Goal: Task Accomplishment & Management: Manage account settings

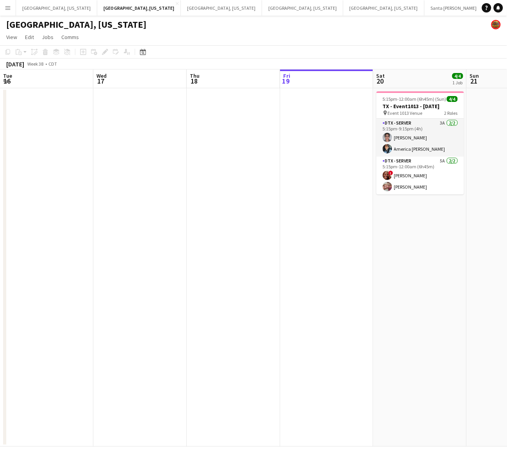
scroll to position [0, 264]
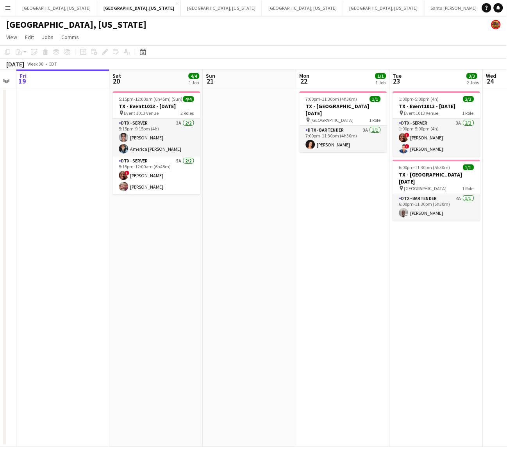
click at [198, 254] on app-date-cell "5:15pm-12:00am (6h45m) (Sun) 4/4 TX - Event1013 - [DATE] pin Event 1013 Venue 2…" at bounding box center [156, 267] width 93 height 358
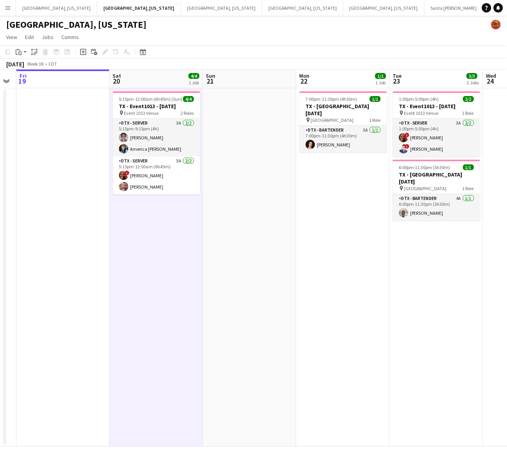
scroll to position [0, 262]
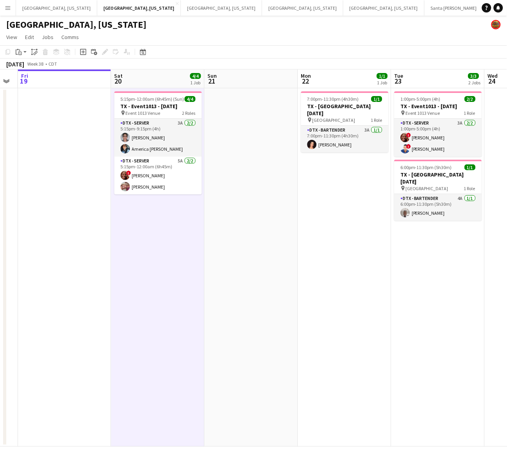
click at [168, 141] on app-card-role "DTX - Server 3A [DATE] 5:15pm-9:15pm (4h) [PERSON_NAME] America [PERSON_NAME]" at bounding box center [157, 138] width 87 height 38
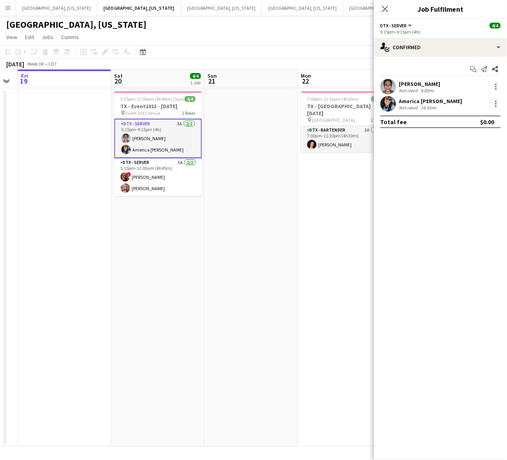
click at [403, 64] on div "Start chat Send notification Share" at bounding box center [440, 69] width 120 height 13
drag, startPoint x: 403, startPoint y: 81, endPoint x: 398, endPoint y: 75, distance: 8.0
click at [402, 81] on div "[PERSON_NAME]" at bounding box center [419, 83] width 41 height 7
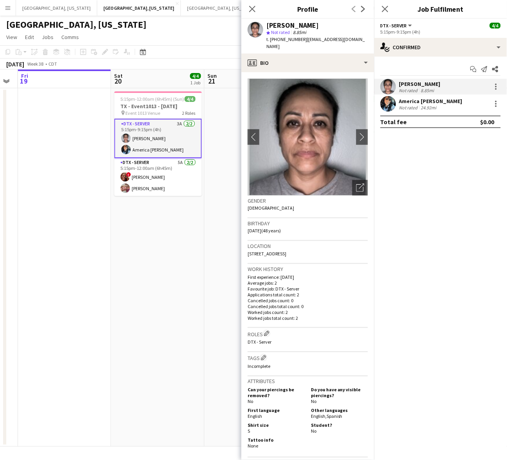
click at [290, 38] on span "t. [PHONE_NUMBER]" at bounding box center [286, 39] width 41 height 6
copy span "12147012583"
click at [425, 105] on div "24.92mi" at bounding box center [428, 108] width 19 height 6
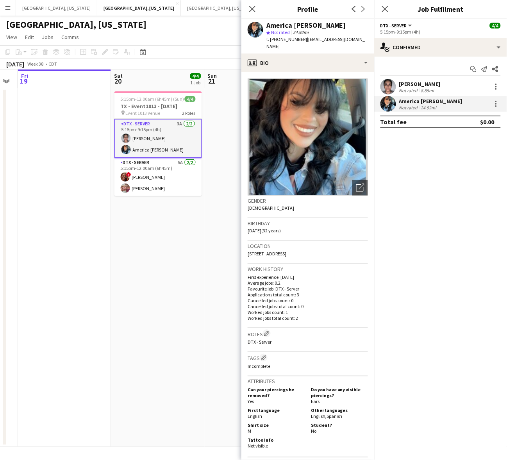
click at [281, 38] on span "t. [PHONE_NUMBER]" at bounding box center [286, 39] width 41 height 6
copy span "14694944732"
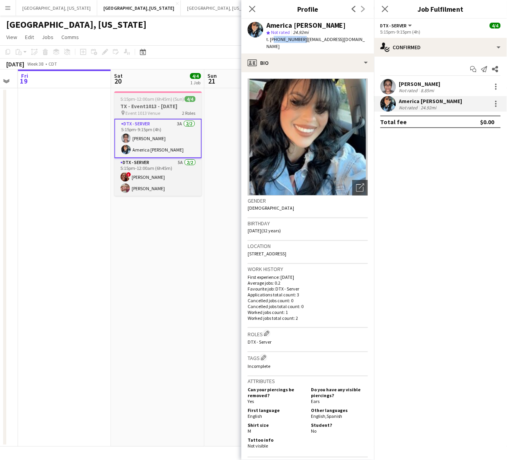
click at [145, 108] on h3 "TX - Event1013 - [DATE]" at bounding box center [157, 106] width 87 height 7
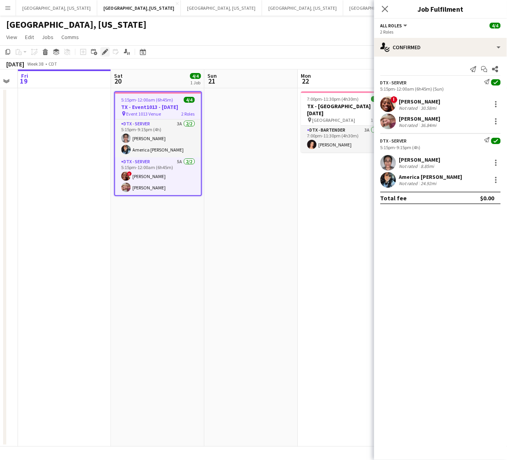
click at [109, 50] on div "Edit" at bounding box center [104, 51] width 9 height 9
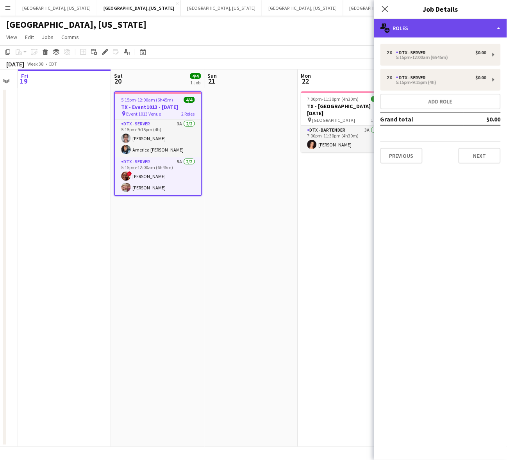
click at [415, 28] on div "multiple-users-add Roles" at bounding box center [440, 28] width 133 height 19
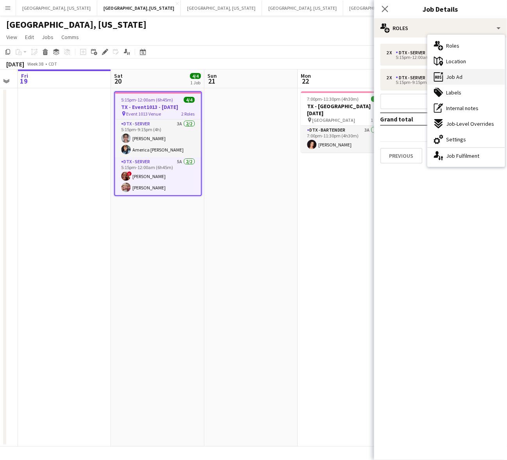
click at [492, 77] on div "ads-window Job Ad" at bounding box center [466, 77] width 77 height 16
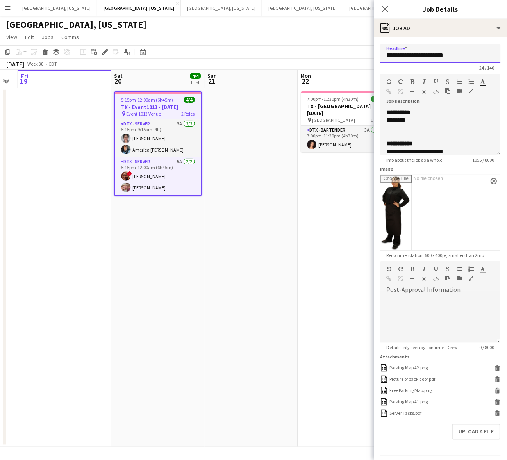
click at [426, 52] on input "**********" at bounding box center [440, 54] width 120 height 20
click at [444, 114] on div "**********" at bounding box center [440, 132] width 120 height 47
copy div "**********"
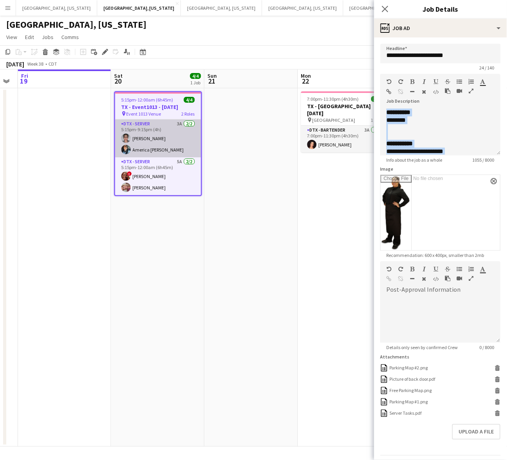
click at [143, 139] on app-card-role "DTX - Server 3A [DATE] 5:15pm-9:15pm (4h) [PERSON_NAME] America [PERSON_NAME]" at bounding box center [158, 138] width 86 height 38
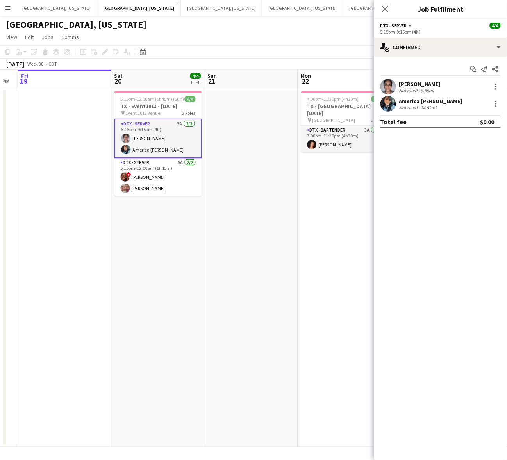
click at [396, 86] on div "[PERSON_NAME] Not rated 8.85mi" at bounding box center [440, 87] width 133 height 16
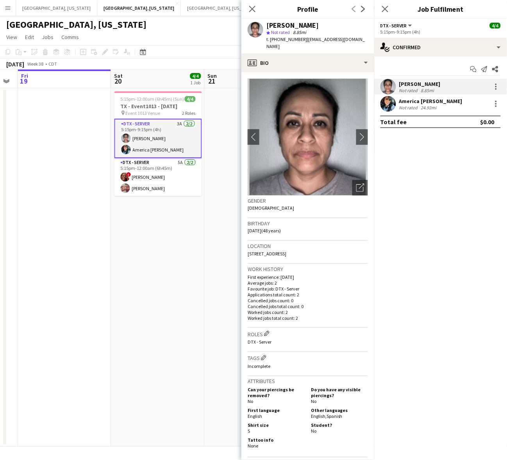
drag, startPoint x: 366, startPoint y: 38, endPoint x: 303, endPoint y: 43, distance: 63.9
click at [303, 43] on div "t. [PHONE_NUMBER] | [EMAIL_ADDRESS][DOMAIN_NAME]" at bounding box center [317, 43] width 102 height 14
copy span "[EMAIL_ADDRESS][DOMAIN_NAME]"
drag, startPoint x: 398, startPoint y: 105, endPoint x: 378, endPoint y: 84, distance: 29.5
click at [399, 105] on div "America [PERSON_NAME] Not rated 24.92mi" at bounding box center [440, 104] width 133 height 16
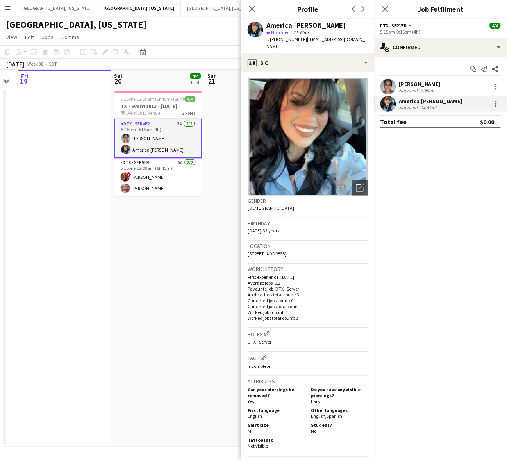
drag, startPoint x: 354, startPoint y: 39, endPoint x: 303, endPoint y: 45, distance: 51.9
click at [303, 45] on div "America [PERSON_NAME] star Not rated 24.92mi t. [PHONE_NUMBER] | [EMAIL_ADDRESS…" at bounding box center [307, 36] width 133 height 35
click at [335, 38] on span "| [EMAIL_ADDRESS][DOMAIN_NAME]" at bounding box center [315, 42] width 99 height 13
drag, startPoint x: 352, startPoint y: 44, endPoint x: 301, endPoint y: 42, distance: 50.4
click at [301, 42] on app-profile-header "America [PERSON_NAME] star Not rated 24.92mi t. [PHONE_NUMBER] | [EMAIL_ADDRESS…" at bounding box center [307, 36] width 133 height 35
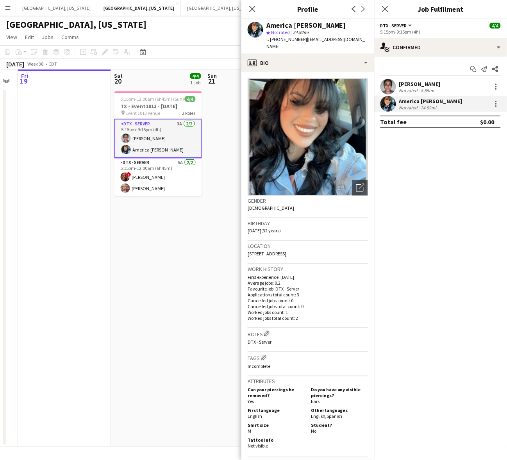
copy span "[EMAIL_ADDRESS][DOMAIN_NAME]"
drag, startPoint x: 136, startPoint y: 229, endPoint x: 132, endPoint y: 235, distance: 7.4
click at [136, 229] on app-date-cell "5:15pm-12:00am (6h45m) (Sun) 4/4 TX - Event1013 - [DATE] pin Event 1013 Venue 2…" at bounding box center [157, 267] width 93 height 358
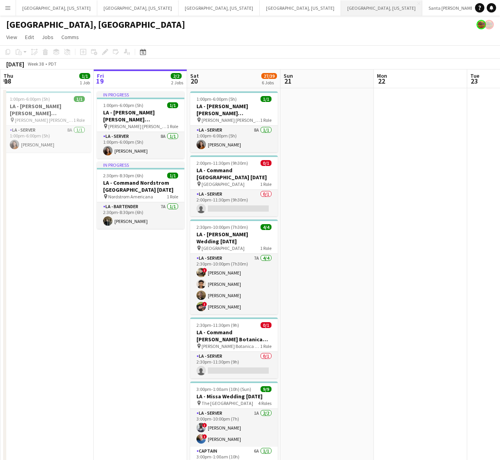
drag, startPoint x: 209, startPoint y: 8, endPoint x: 223, endPoint y: 11, distance: 14.3
click at [341, 8] on button "[GEOGRAPHIC_DATA], [US_STATE] Close" at bounding box center [381, 7] width 81 height 15
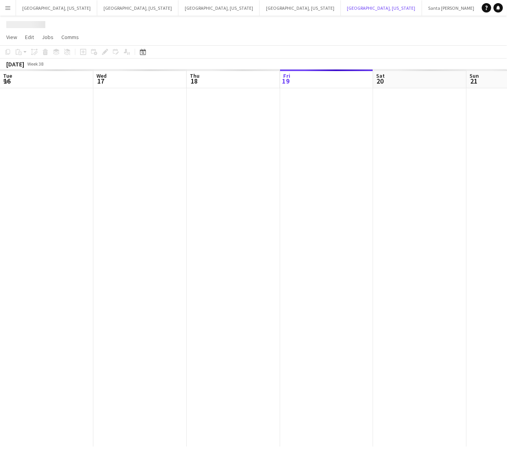
scroll to position [0, 186]
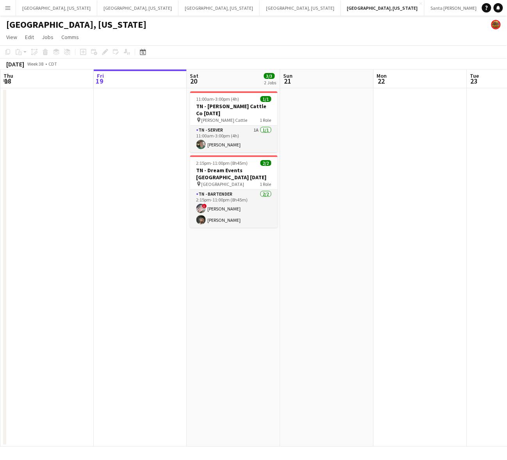
drag, startPoint x: 222, startPoint y: 209, endPoint x: 279, endPoint y: 192, distance: 59.9
click at [222, 209] on app-card-role "TN - Bartender [DATE] 2:15pm-11:00pm (8h45m) ! [PERSON_NAME] [PERSON_NAME]" at bounding box center [233, 209] width 87 height 38
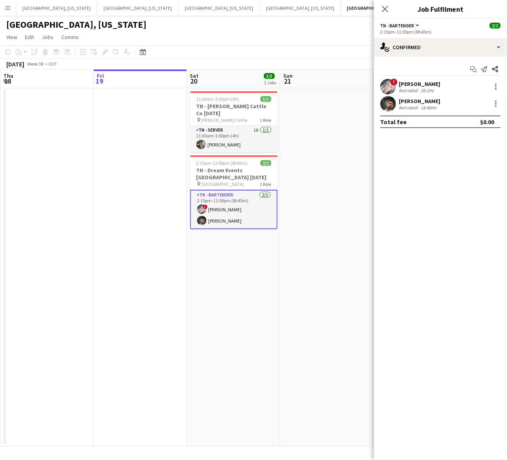
click at [451, 103] on div "[PERSON_NAME] Not rated 18.48mi" at bounding box center [440, 104] width 133 height 16
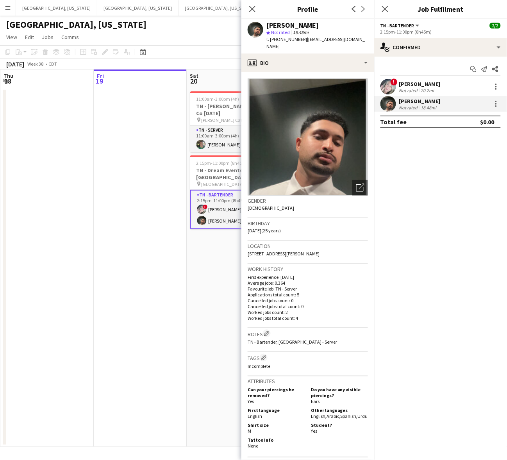
click at [285, 38] on span "t. [PHONE_NUMBER]" at bounding box center [286, 39] width 41 height 6
copy span "15126794066"
click at [223, 190] on app-card-role "TN - Bartender [DATE] 2:15pm-11:00pm (8h45m) ! [PERSON_NAME] [PERSON_NAME]" at bounding box center [233, 209] width 87 height 39
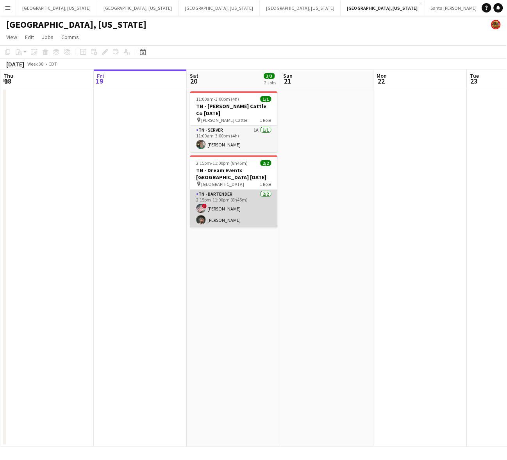
click at [215, 197] on app-card-role "TN - Bartender [DATE] 2:15pm-11:00pm (8h45m) ! [PERSON_NAME] [PERSON_NAME]" at bounding box center [233, 209] width 87 height 38
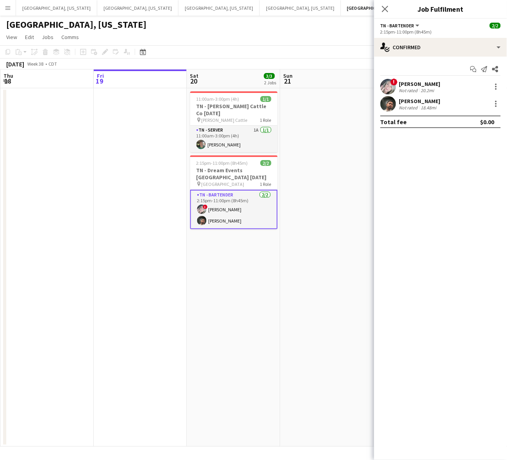
click at [386, 86] on app-user-avatar at bounding box center [388, 87] width 16 height 16
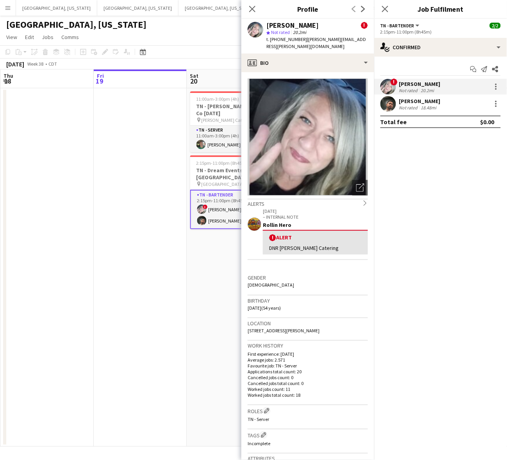
drag, startPoint x: 362, startPoint y: 41, endPoint x: 305, endPoint y: 40, distance: 56.6
click at [305, 40] on div "[PERSON_NAME] ! star Not rated 20.2mi t. [PHONE_NUMBER] | [PERSON_NAME][EMAIL_A…" at bounding box center [307, 36] width 133 height 35
copy span "[PERSON_NAME][EMAIL_ADDRESS][PERSON_NAME][DOMAIN_NAME]"
drag, startPoint x: 143, startPoint y: 226, endPoint x: 145, endPoint y: 222, distance: 5.4
click at [143, 226] on app-date-cell at bounding box center [140, 267] width 93 height 358
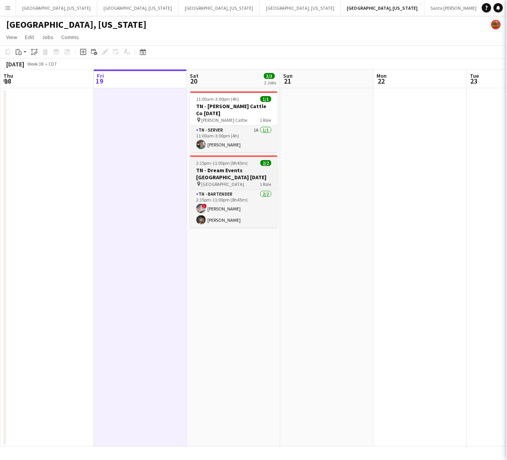
click at [217, 160] on span "2:15pm-11:00pm (8h45m)" at bounding box center [222, 163] width 52 height 6
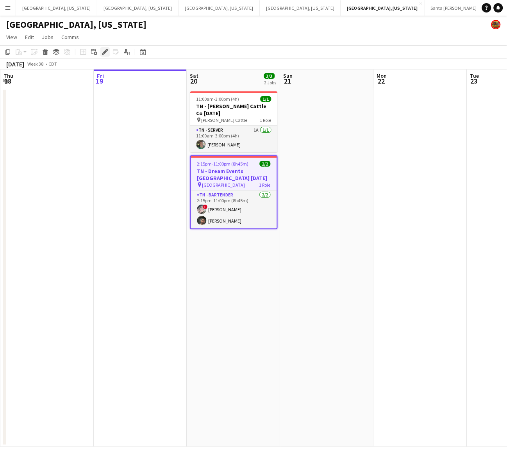
drag, startPoint x: 102, startPoint y: 51, endPoint x: 128, endPoint y: 49, distance: 25.5
click at [103, 51] on icon "Edit" at bounding box center [105, 52] width 6 height 6
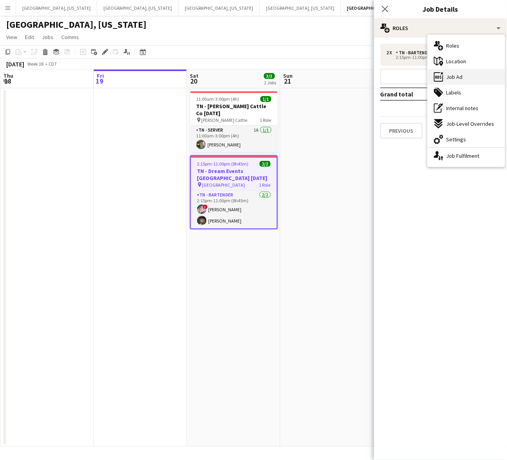
click at [456, 71] on div "ads-window Job Ad" at bounding box center [466, 77] width 77 height 16
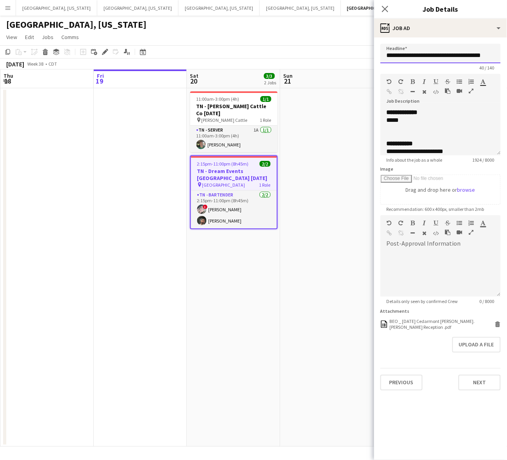
click at [437, 51] on input "**********" at bounding box center [440, 54] width 120 height 20
click at [424, 121] on div "*****" at bounding box center [437, 120] width 100 height 8
copy div "**********"
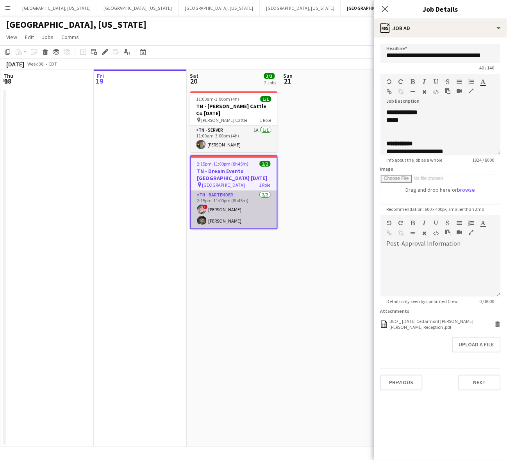
click at [252, 206] on app-card-role "TN - Bartender [DATE] 2:15pm-11:00pm (8h45m) ! [PERSON_NAME] [PERSON_NAME]" at bounding box center [234, 210] width 86 height 38
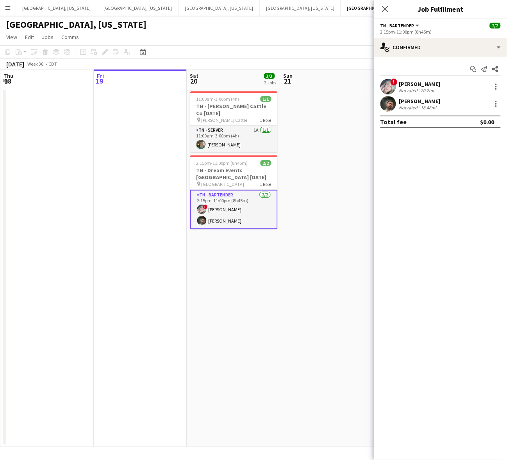
click at [429, 79] on div "! [PERSON_NAME] Not rated 20.2mi" at bounding box center [440, 87] width 133 height 16
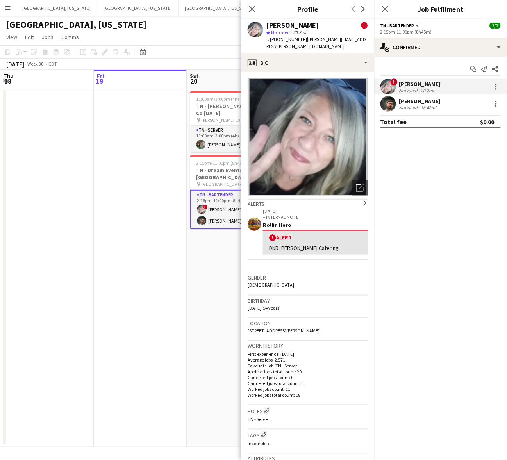
drag, startPoint x: 364, startPoint y: 41, endPoint x: 305, endPoint y: 43, distance: 59.4
click at [305, 43] on div "[PERSON_NAME] ! star Not rated 20.2mi t. [PHONE_NUMBER] | [PERSON_NAME][EMAIL_A…" at bounding box center [307, 36] width 133 height 35
copy span "[PERSON_NAME][EMAIL_ADDRESS][PERSON_NAME][DOMAIN_NAME]"
drag, startPoint x: 401, startPoint y: 98, endPoint x: 380, endPoint y: 79, distance: 28.8
click at [401, 98] on div "[PERSON_NAME]" at bounding box center [419, 101] width 41 height 7
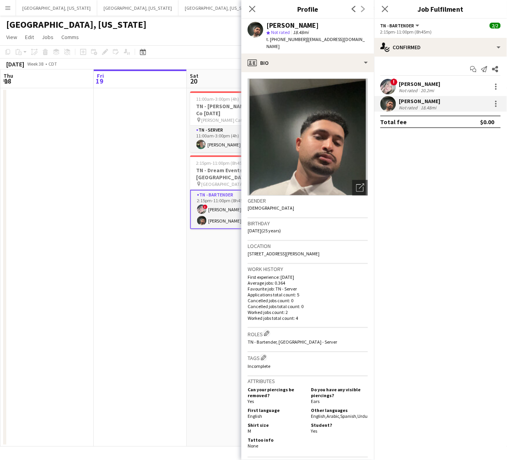
drag, startPoint x: 339, startPoint y: 45, endPoint x: 301, endPoint y: 39, distance: 37.6
click at [301, 39] on app-profile-header "[PERSON_NAME] star Not rated 18.48mi t. [PHONE_NUMBER] | [EMAIL_ADDRESS][DOMAIN…" at bounding box center [307, 36] width 133 height 35
copy span "[EMAIL_ADDRESS][DOMAIN_NAME]"
click at [163, 346] on app-date-cell at bounding box center [140, 267] width 93 height 358
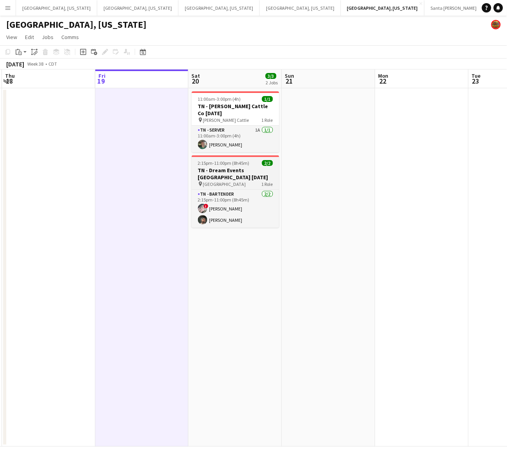
click at [216, 169] on h3 "TN - Dream Events [GEOGRAPHIC_DATA] [DATE]" at bounding box center [235, 174] width 87 height 14
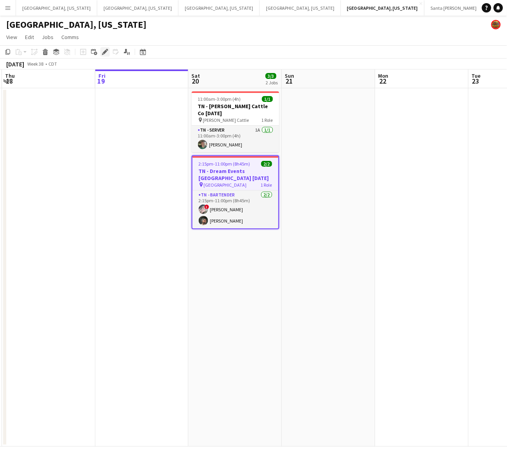
drag, startPoint x: 103, startPoint y: 49, endPoint x: 370, endPoint y: 12, distance: 269.2
click at [104, 49] on icon "Edit" at bounding box center [105, 52] width 6 height 6
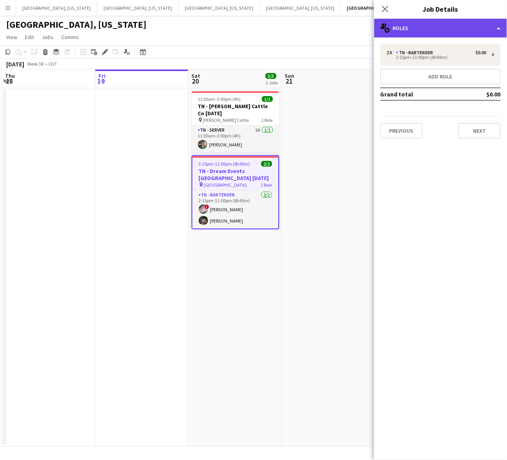
click at [471, 28] on div "multiple-users-add Roles" at bounding box center [440, 28] width 133 height 19
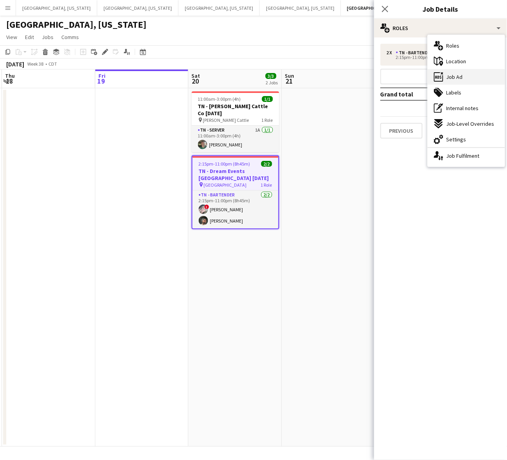
click at [473, 75] on div "ads-window Job Ad" at bounding box center [466, 77] width 77 height 16
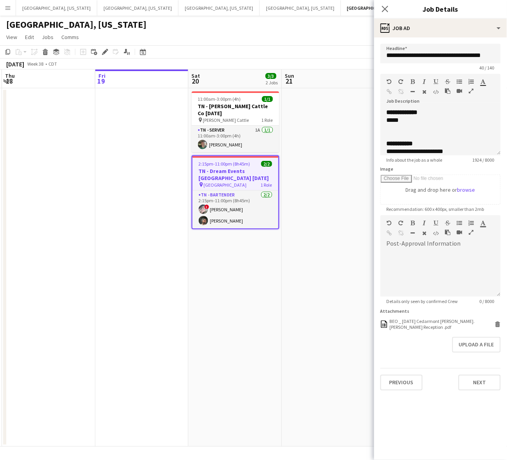
click at [238, 46] on app-toolbar "Copy Paste Paste Ctrl+V Paste with crew Ctrl+Shift+V Paste linked Job [GEOGRAPH…" at bounding box center [253, 51] width 507 height 13
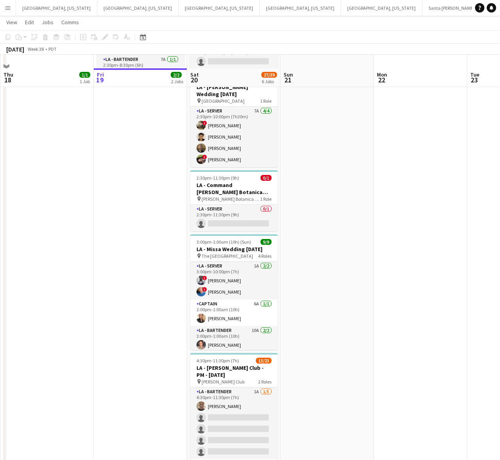
scroll to position [173, 0]
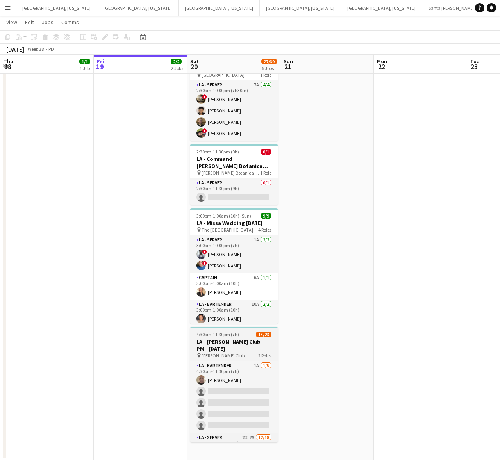
drag, startPoint x: 264, startPoint y: 346, endPoint x: 255, endPoint y: 340, distance: 10.6
click at [262, 345] on h3 "LA - [PERSON_NAME] Club - PM - [DATE]" at bounding box center [233, 345] width 87 height 14
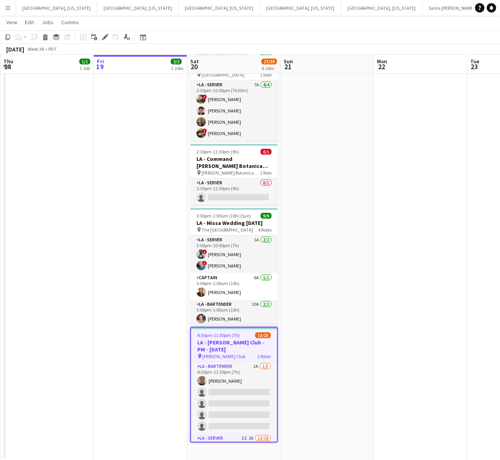
scroll to position [0, 187]
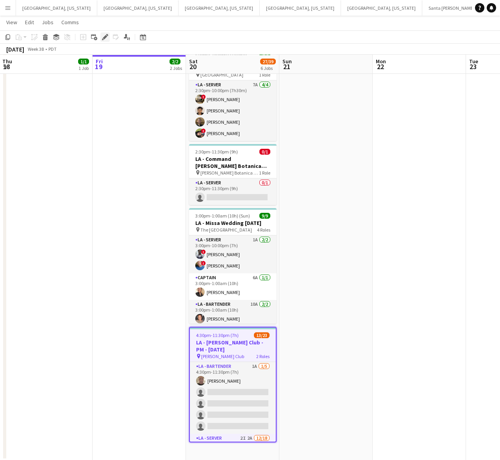
click at [104, 36] on icon "Edit" at bounding box center [105, 37] width 6 height 6
type input "**********"
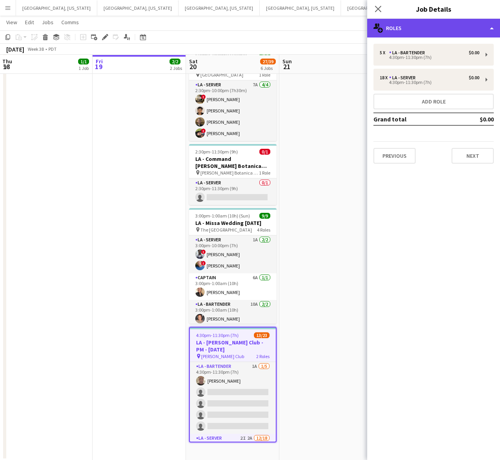
click at [434, 25] on div "multiple-users-add Roles" at bounding box center [433, 28] width 133 height 19
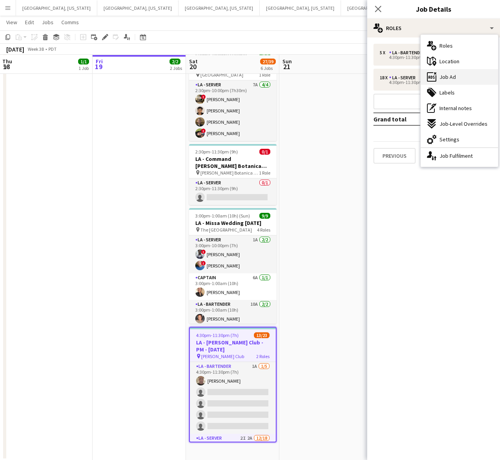
click at [465, 75] on div "ads-window Job Ad" at bounding box center [459, 77] width 77 height 16
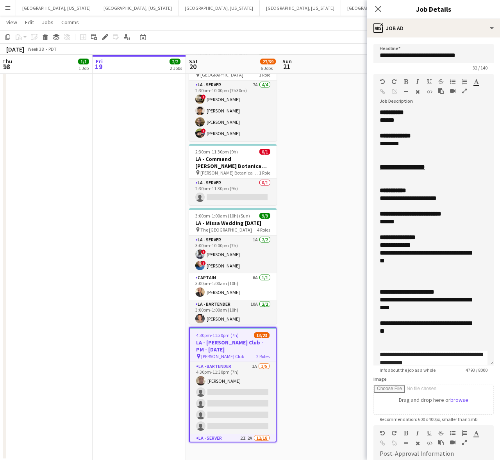
drag, startPoint x: 489, startPoint y: 151, endPoint x: 481, endPoint y: 339, distance: 188.0
click at [488, 355] on form "**********" at bounding box center [433, 320] width 133 height 553
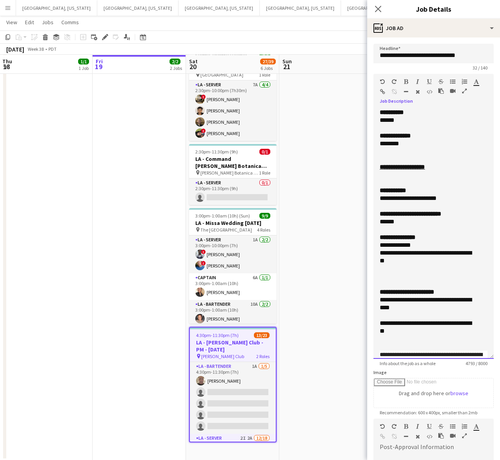
drag, startPoint x: 451, startPoint y: 198, endPoint x: 373, endPoint y: 189, distance: 78.2
click at [373, 189] on div "**********" at bounding box center [433, 234] width 120 height 250
click at [392, 215] on b "**********" at bounding box center [411, 214] width 62 height 6
drag, startPoint x: 401, startPoint y: 260, endPoint x: 373, endPoint y: 193, distance: 72.6
click at [373, 193] on div "**********" at bounding box center [433, 234] width 120 height 250
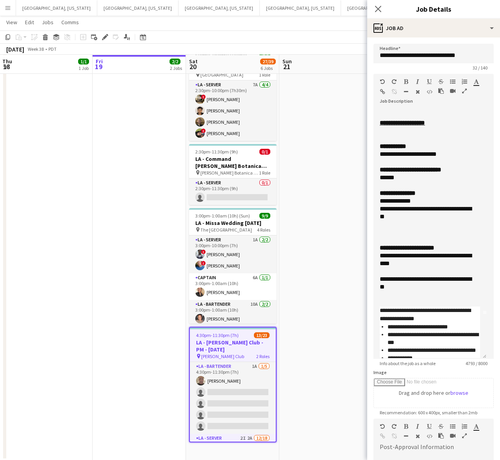
scroll to position [98, 0]
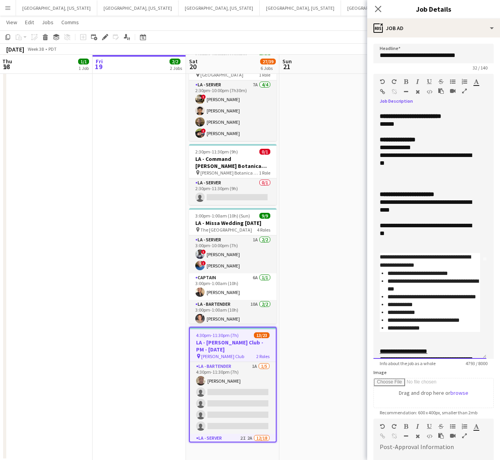
drag, startPoint x: 421, startPoint y: 210, endPoint x: 367, endPoint y: 195, distance: 55.5
click at [367, 195] on form "**********" at bounding box center [433, 317] width 133 height 546
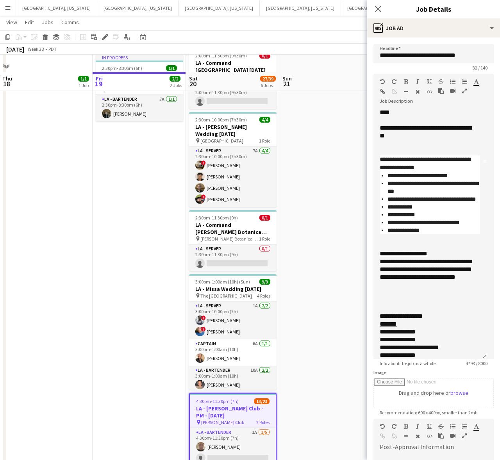
scroll to position [0, 0]
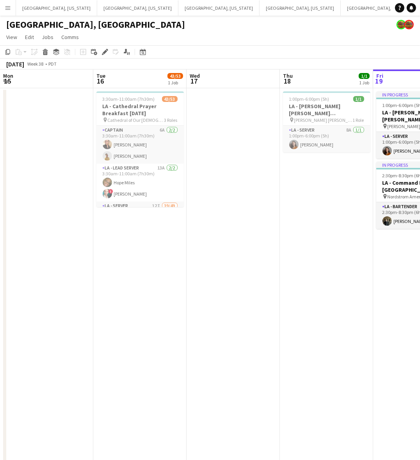
scroll to position [0, 186]
